Goal: Use online tool/utility

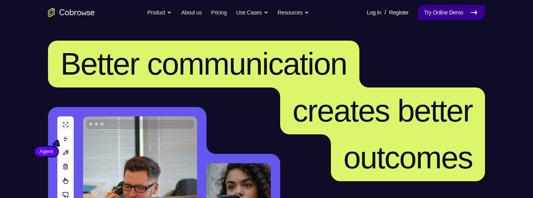
click at [475, 11] on icon at bounding box center [474, 12] width 5 height 3
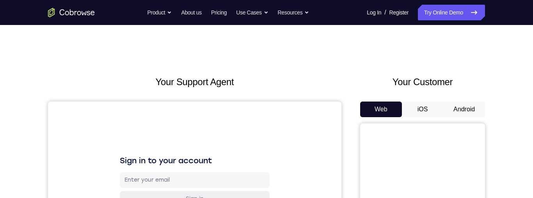
click at [466, 111] on button "Android" at bounding box center [465, 110] width 42 height 16
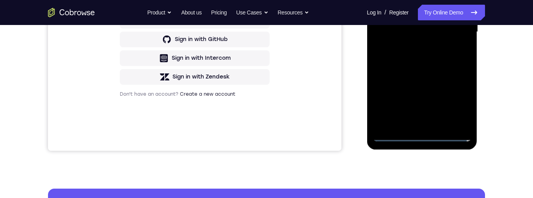
scroll to position [228, 0]
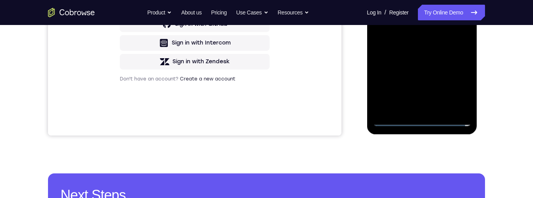
click at [427, 117] on div at bounding box center [422, 16] width 98 height 219
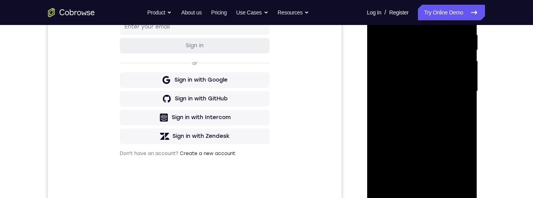
scroll to position [164, 0]
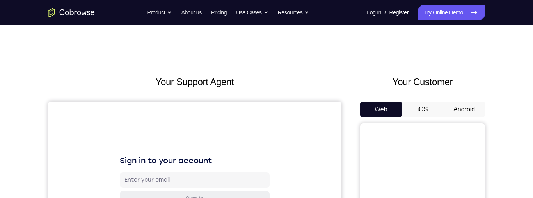
click at [469, 58] on button "Android" at bounding box center [465, 110] width 42 height 16
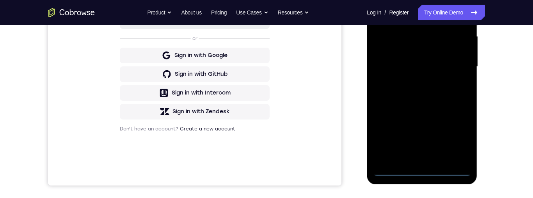
scroll to position [180, 0]
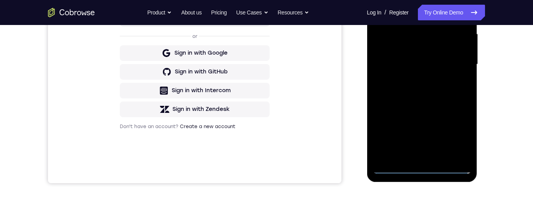
click at [424, 58] on div at bounding box center [422, 64] width 98 height 219
click at [422, 58] on div at bounding box center [422, 64] width 98 height 219
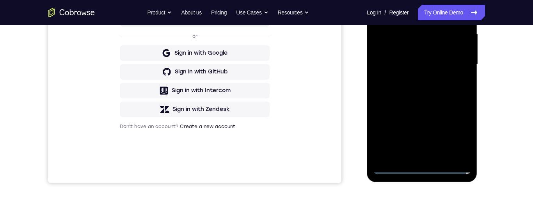
click at [422, 58] on div "Online web based iOS Simulators and Android Emulators. Run iPhone, iPad, Mobile…" at bounding box center [422, 66] width 111 height 234
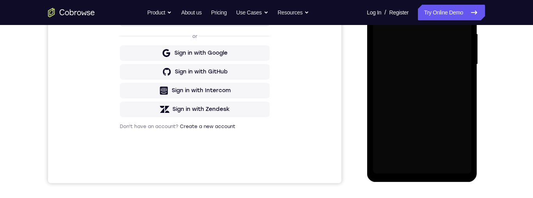
scroll to position [0, 0]
